Goal: Task Accomplishment & Management: Use online tool/utility

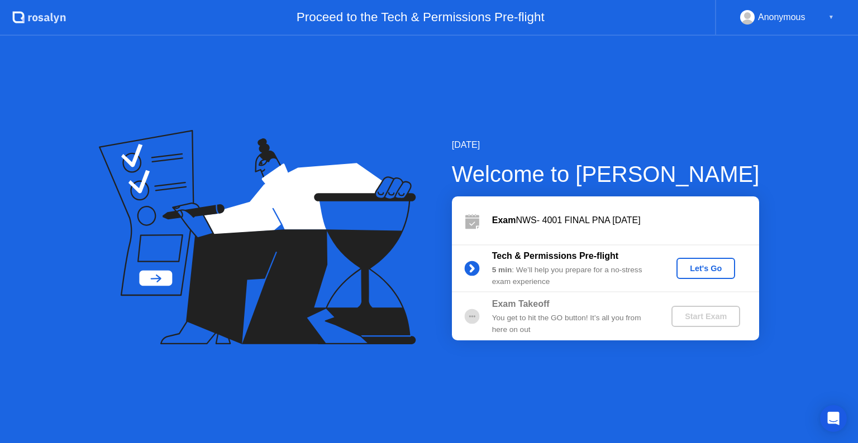
click at [695, 269] on div "Let's Go" at bounding box center [706, 268] width 50 height 9
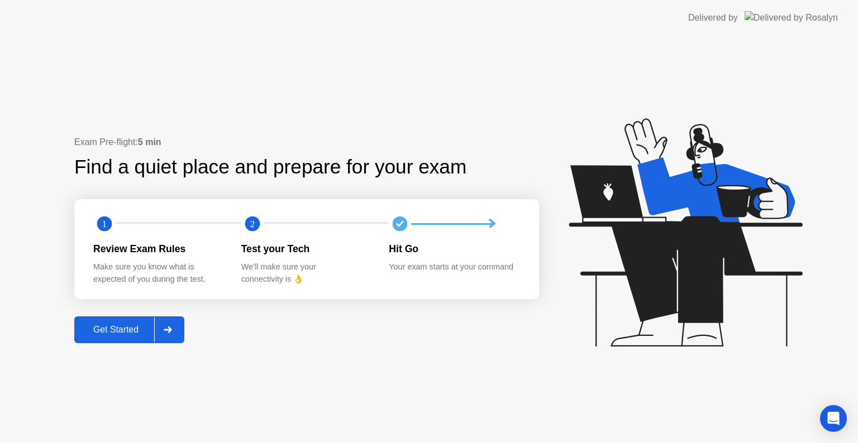
click at [174, 340] on div at bounding box center [167, 330] width 27 height 26
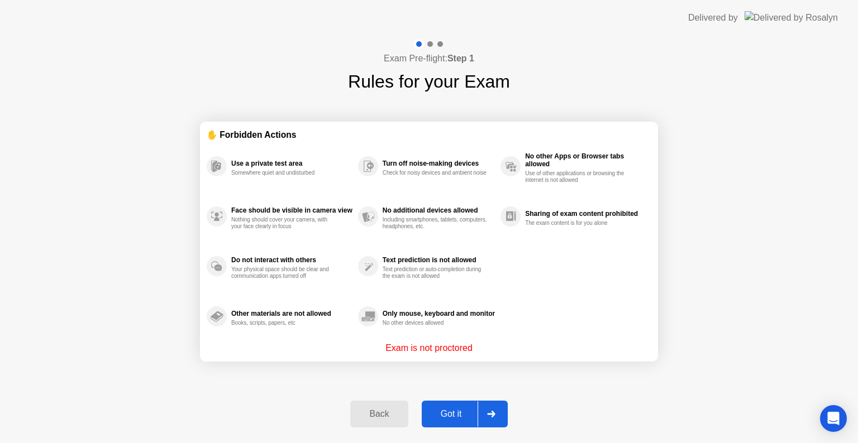
click at [491, 420] on div at bounding box center [490, 414] width 27 height 26
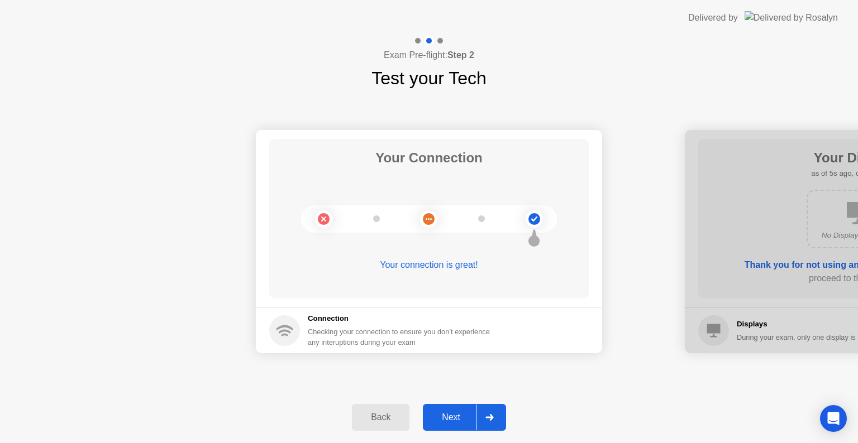
click at [491, 417] on icon at bounding box center [489, 417] width 8 height 7
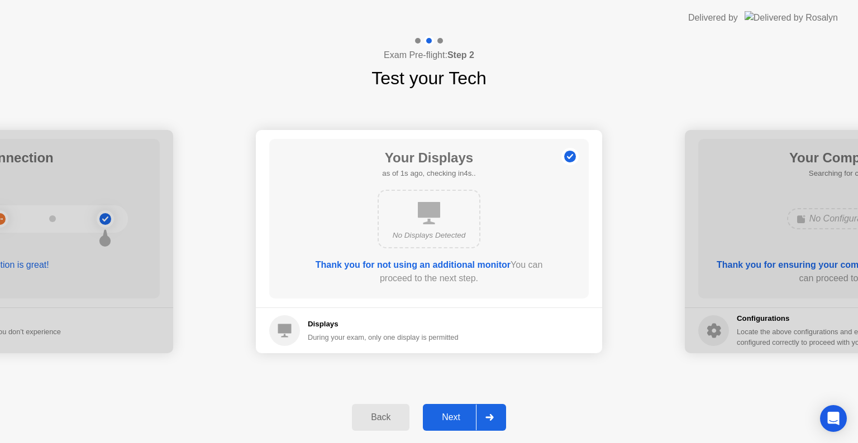
click at [491, 417] on icon at bounding box center [489, 417] width 8 height 7
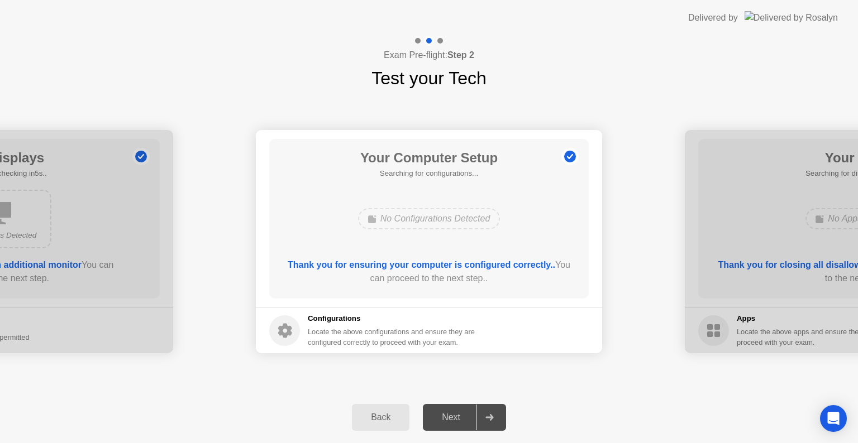
click at [491, 417] on icon at bounding box center [489, 417] width 8 height 7
click at [493, 415] on icon at bounding box center [489, 417] width 8 height 7
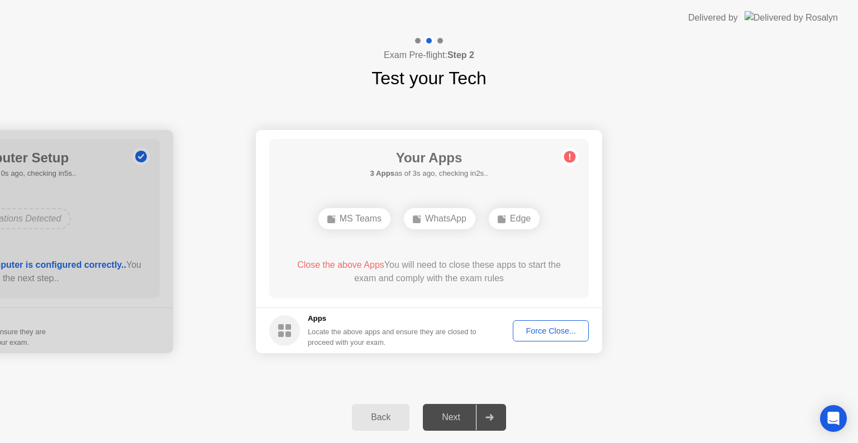
click at [554, 336] on div "Force Close..." at bounding box center [551, 331] width 68 height 9
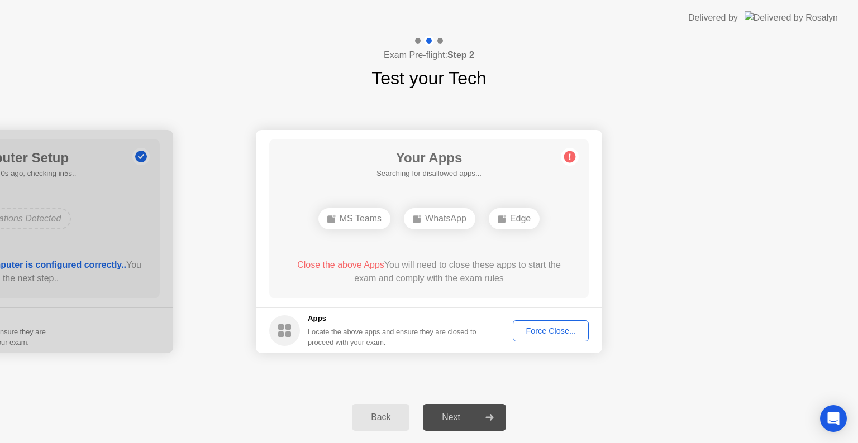
click at [538, 328] on div "Force Close..." at bounding box center [551, 331] width 68 height 9
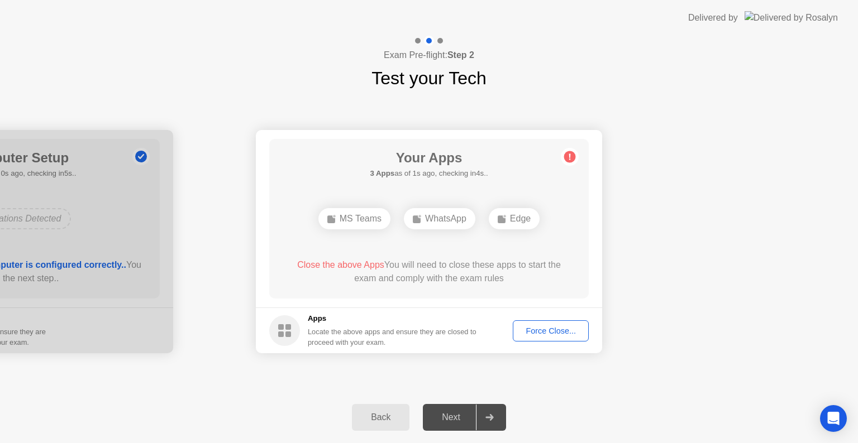
click at [480, 292] on div "Your Apps 3 Apps as of 1s ago, checking in4s.. MS Teams WhatsApp Edge Close the…" at bounding box center [428, 219] width 319 height 160
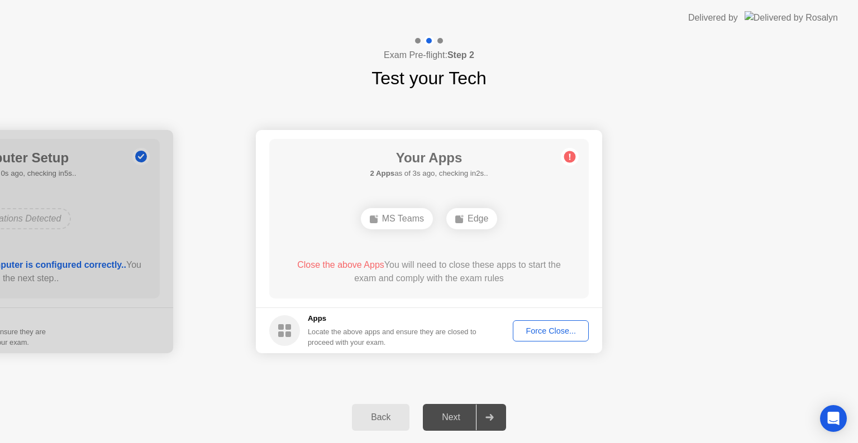
click at [553, 330] on div "Force Close..." at bounding box center [551, 331] width 68 height 9
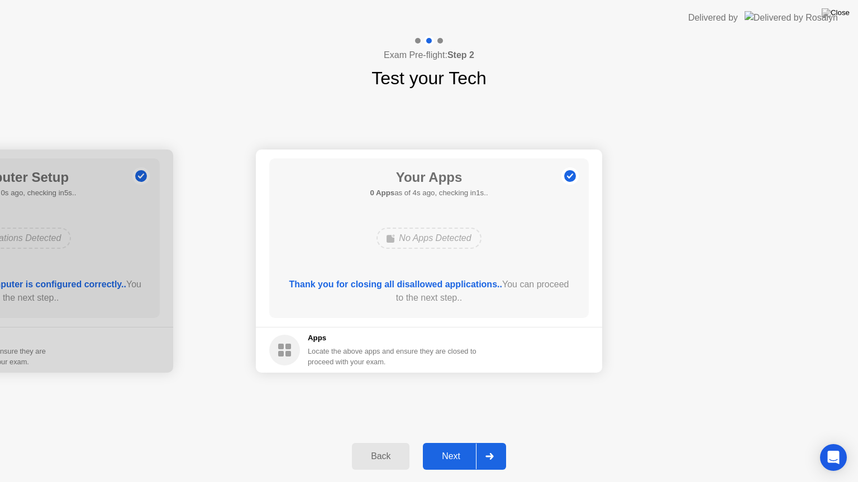
click at [495, 443] on div at bounding box center [489, 457] width 27 height 26
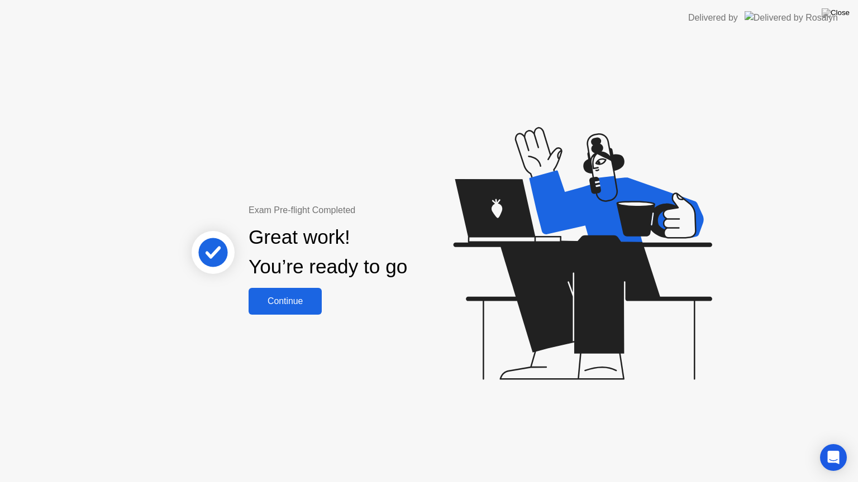
click at [313, 302] on div "Continue" at bounding box center [285, 302] width 66 height 10
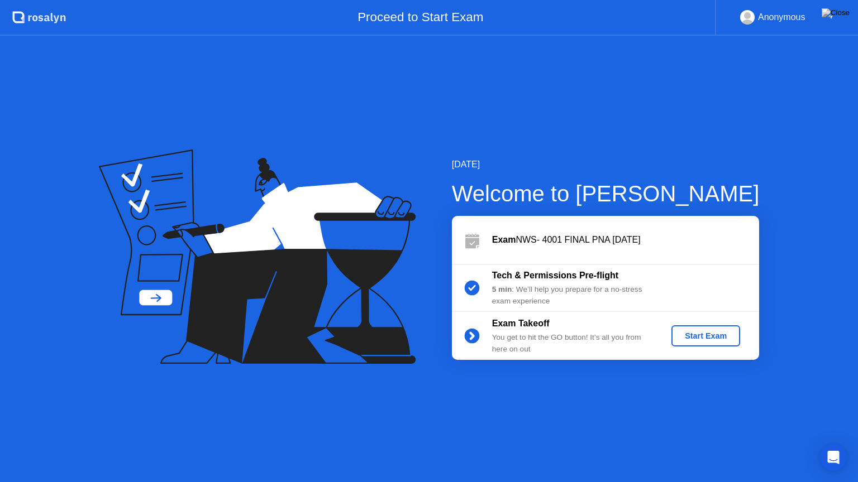
click at [705, 332] on div "Start Exam" at bounding box center [706, 336] width 60 height 9
